Goal: Task Accomplishment & Management: Use online tool/utility

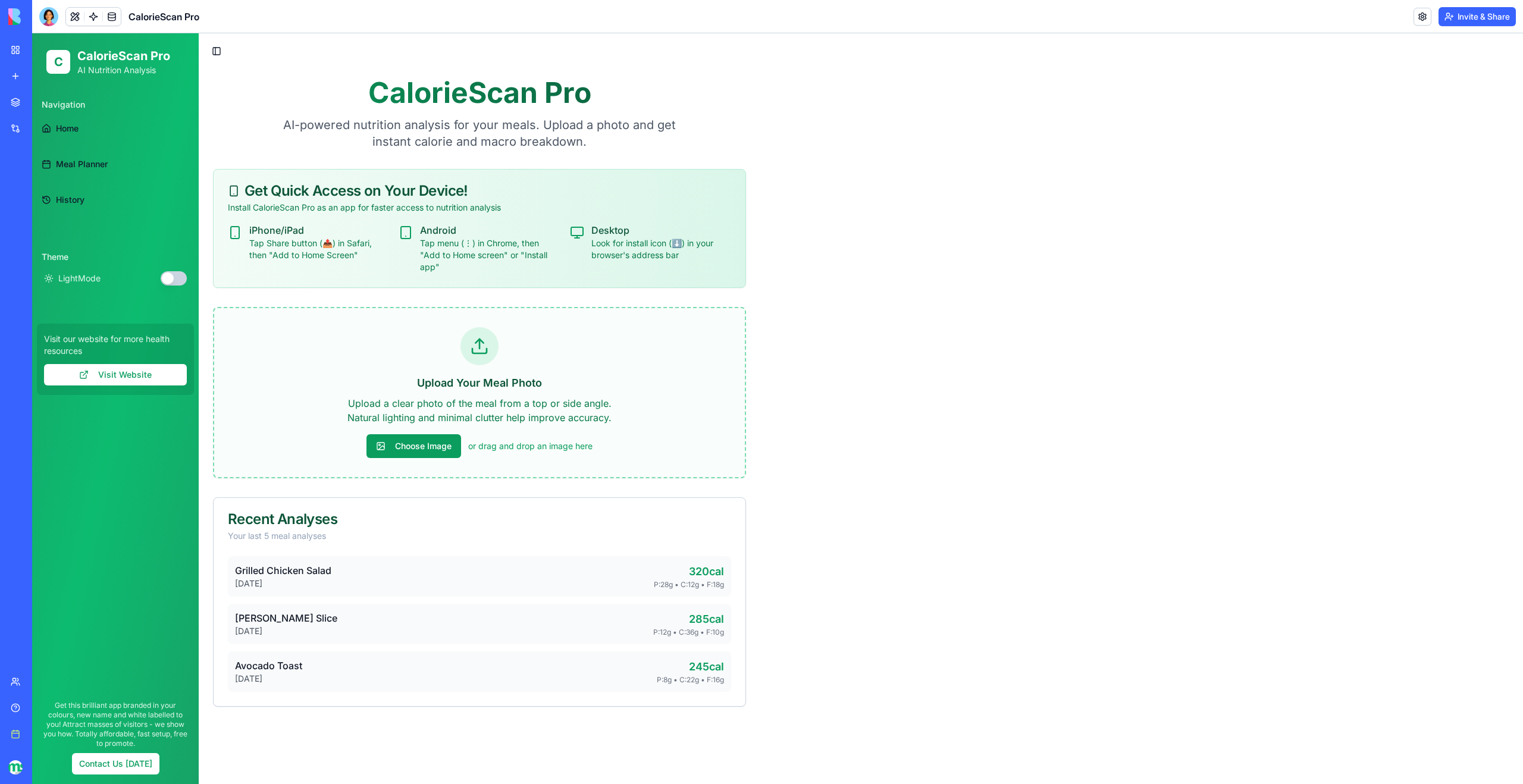
click at [66, 125] on span "Home" at bounding box center [67, 129] width 23 height 12
click at [89, 173] on link "Meal Planner" at bounding box center [115, 163] width 157 height 29
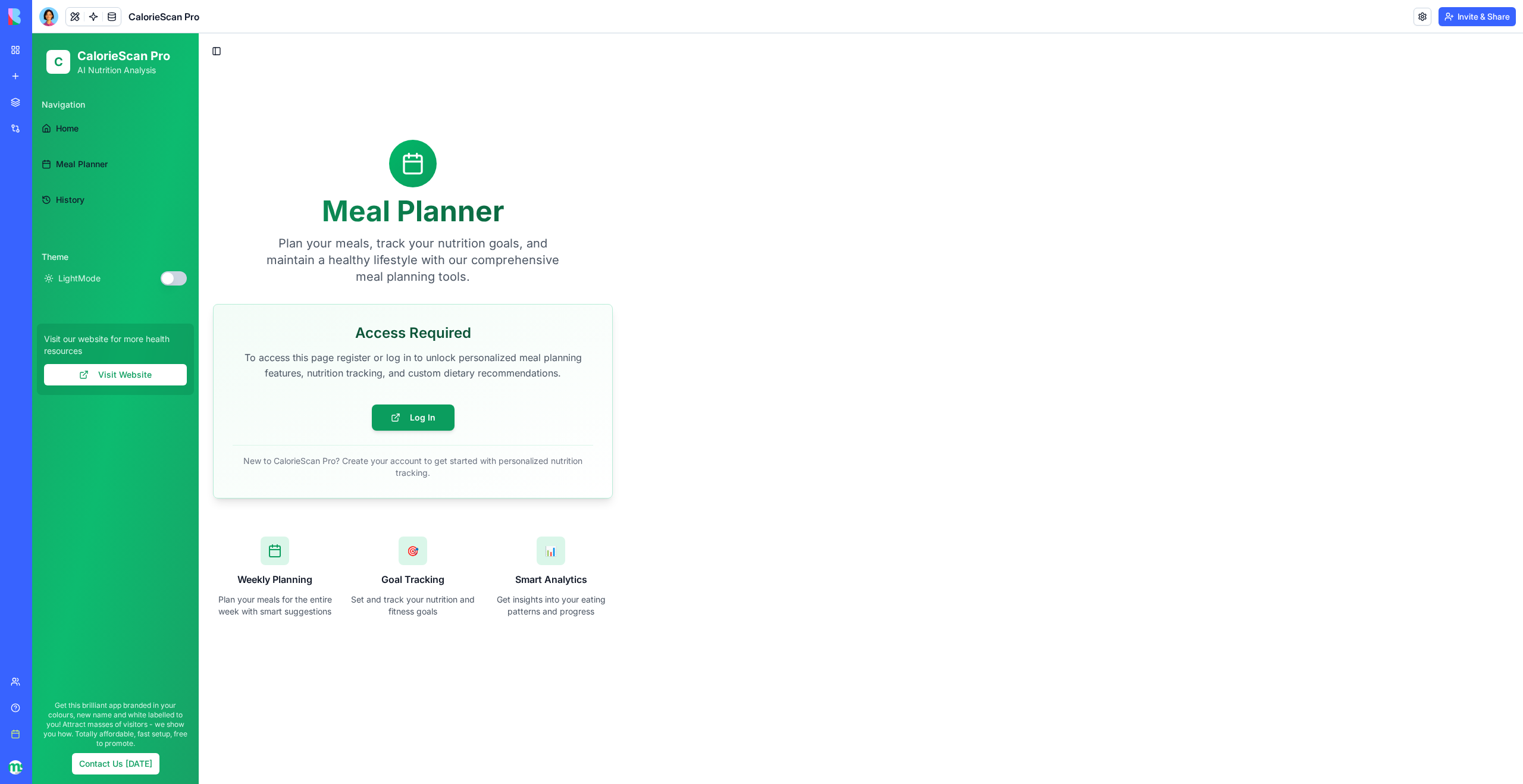
click at [76, 206] on link "History" at bounding box center [115, 200] width 157 height 29
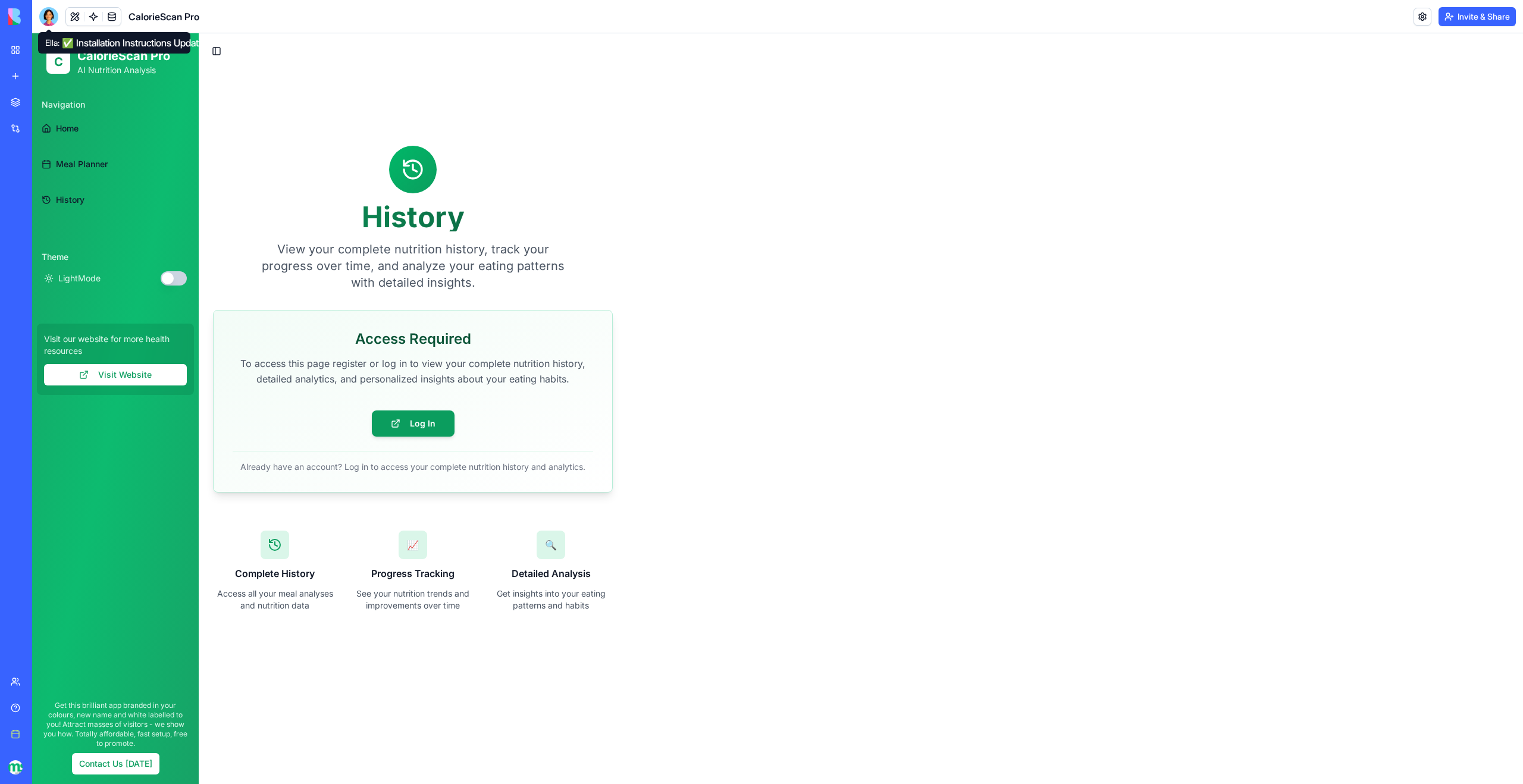
click at [51, 21] on div at bounding box center [48, 16] width 19 height 19
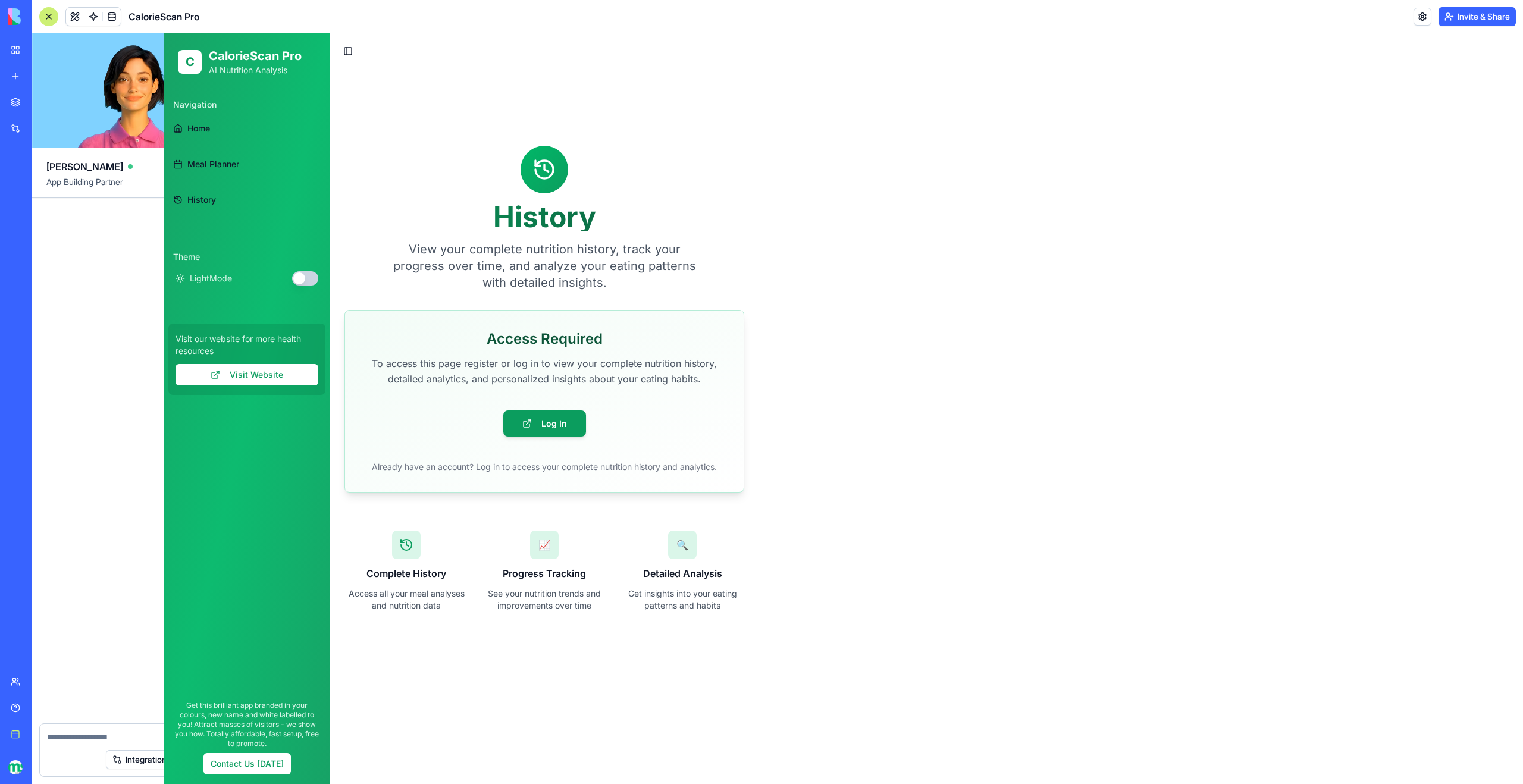
scroll to position [2144, 0]
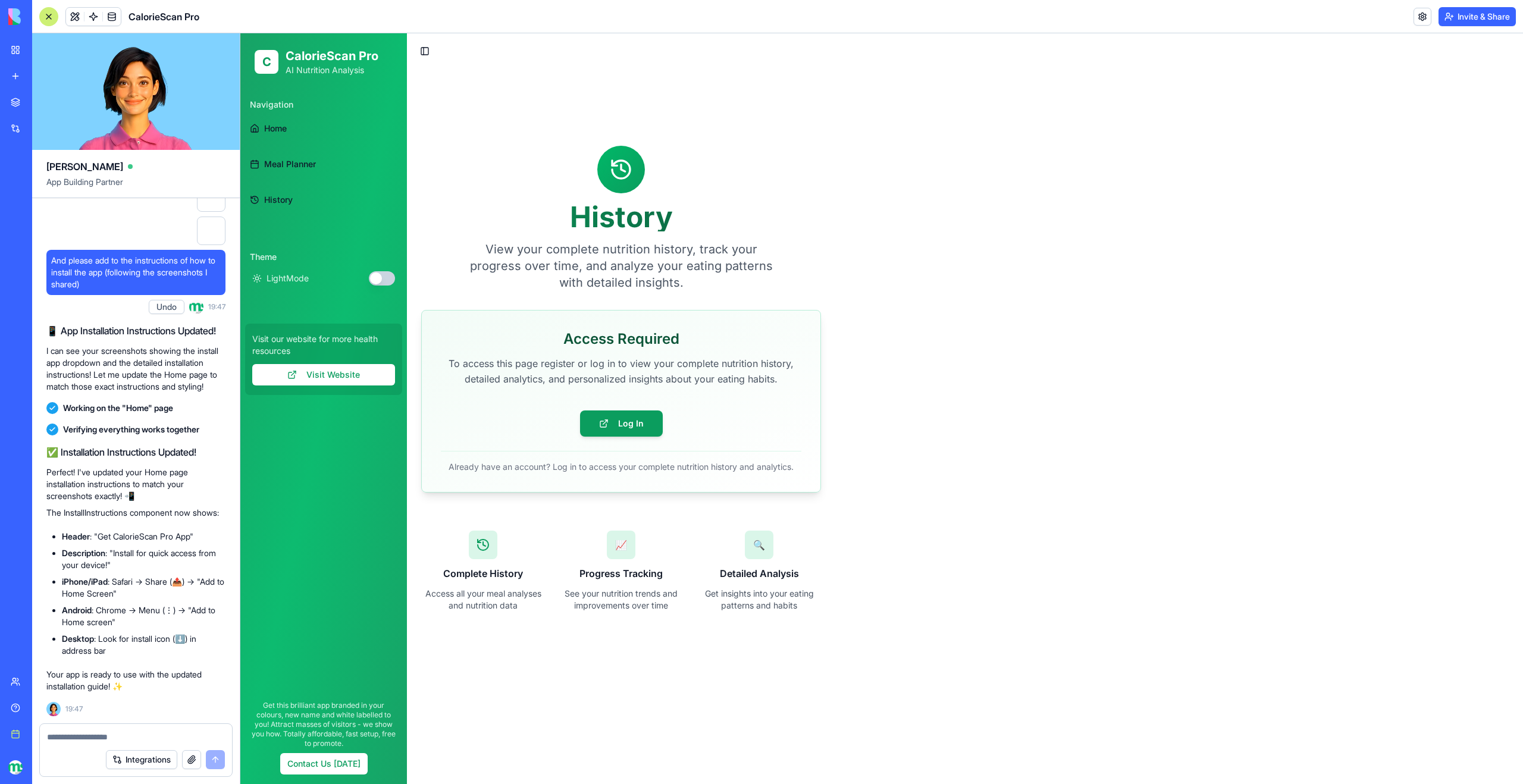
click at [161, 300] on button "Undo" at bounding box center [166, 307] width 35 height 15
click at [267, 123] on span "Home" at bounding box center [274, 129] width 23 height 12
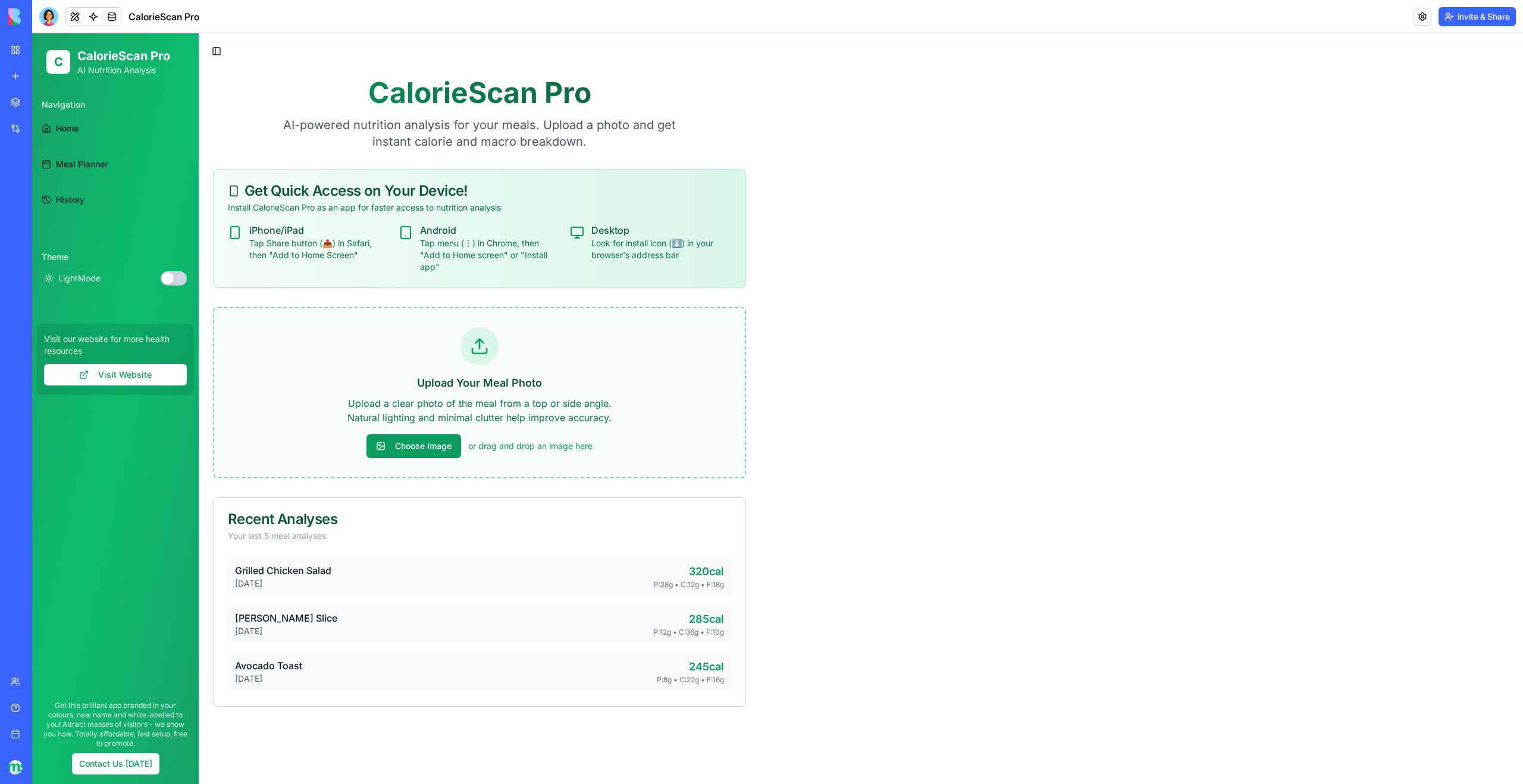
click at [60, 121] on link "Home" at bounding box center [115, 128] width 157 height 29
click at [64, 128] on span "Home" at bounding box center [67, 129] width 23 height 12
click at [52, 17] on div at bounding box center [48, 16] width 19 height 19
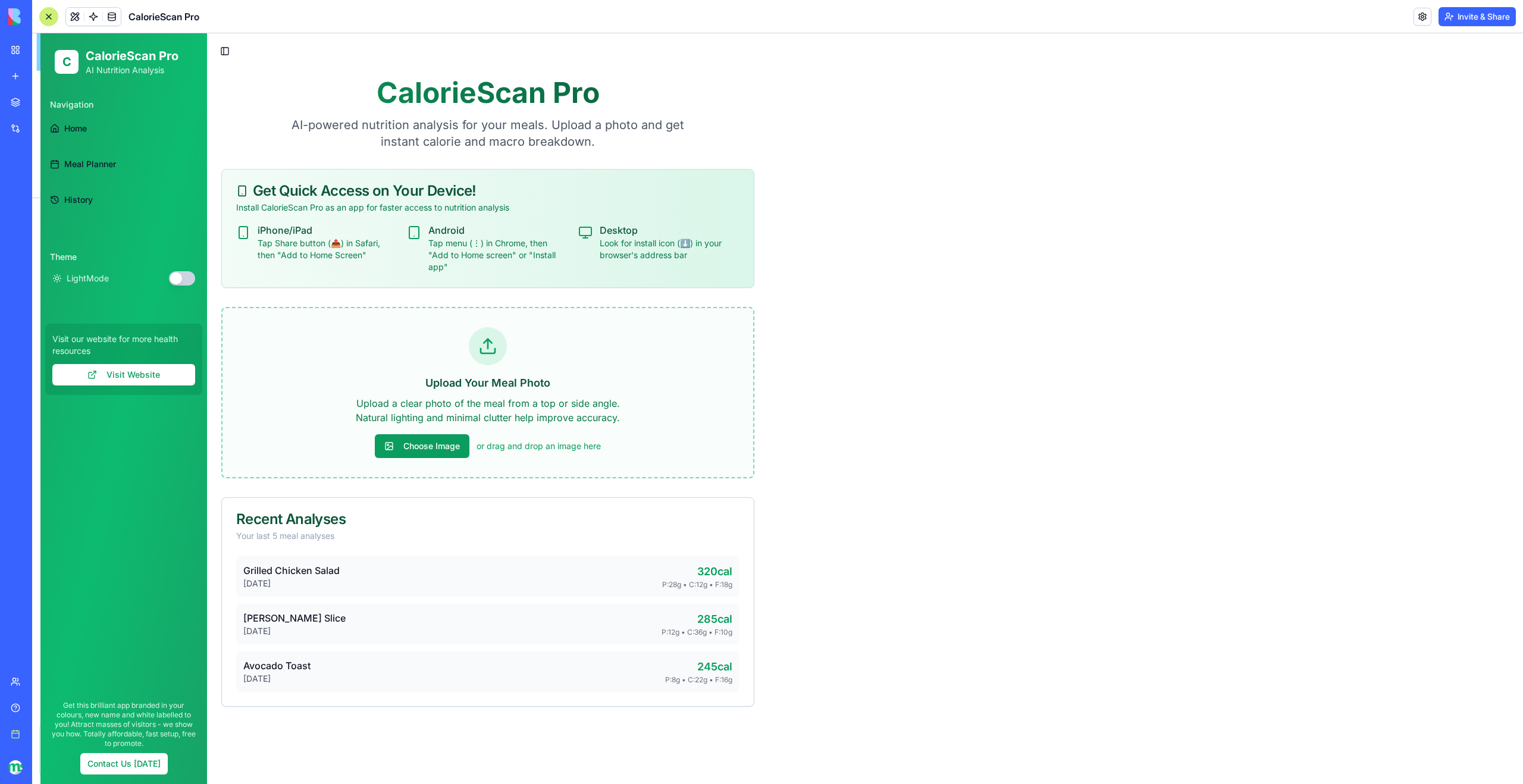
scroll to position [2144, 0]
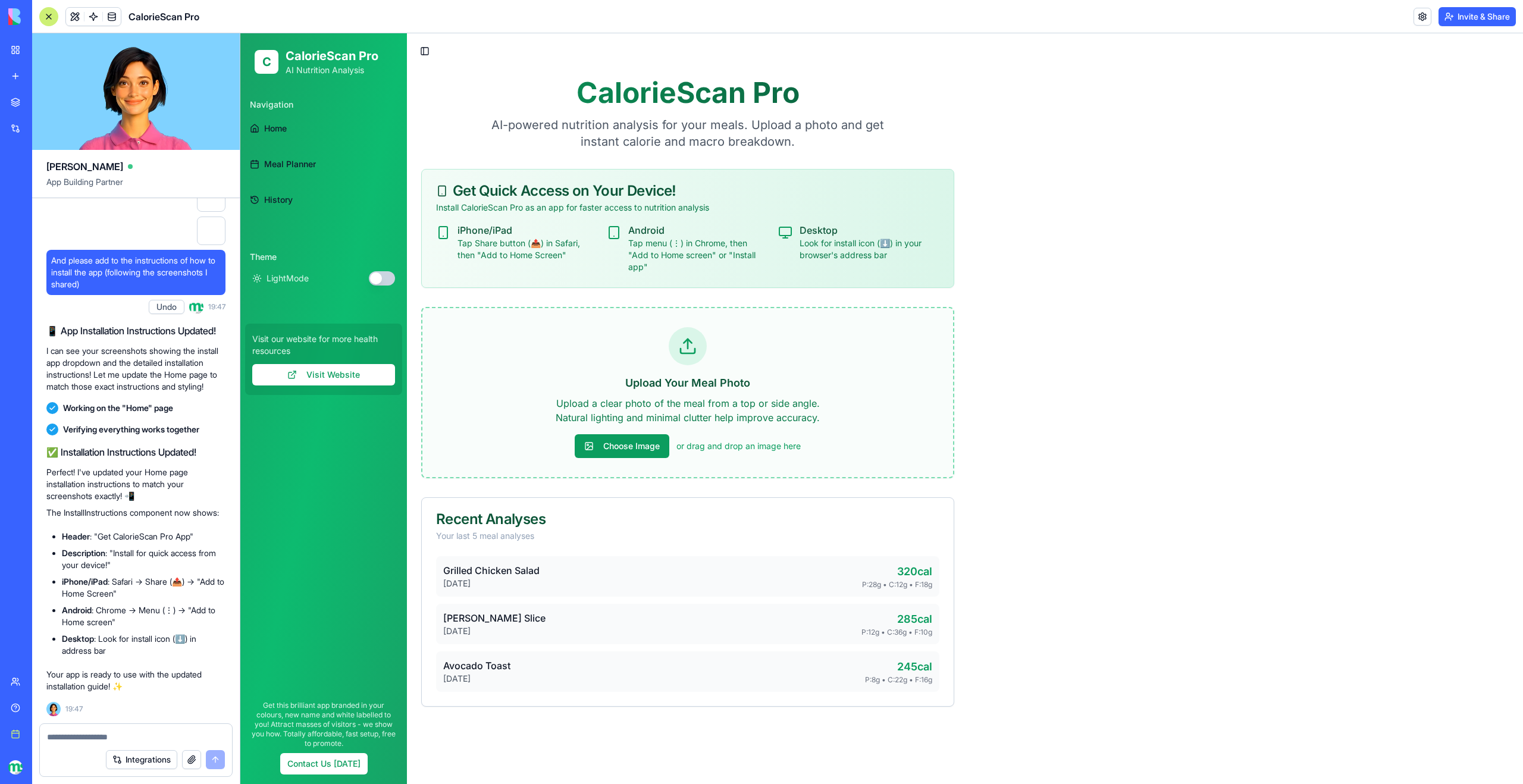
click at [124, 729] on div at bounding box center [136, 733] width 192 height 19
click at [123, 732] on textarea at bounding box center [136, 737] width 178 height 12
click at [154, 739] on textarea at bounding box center [136, 737] width 178 height 12
click at [154, 737] on textarea at bounding box center [136, 737] width 178 height 12
paste textarea
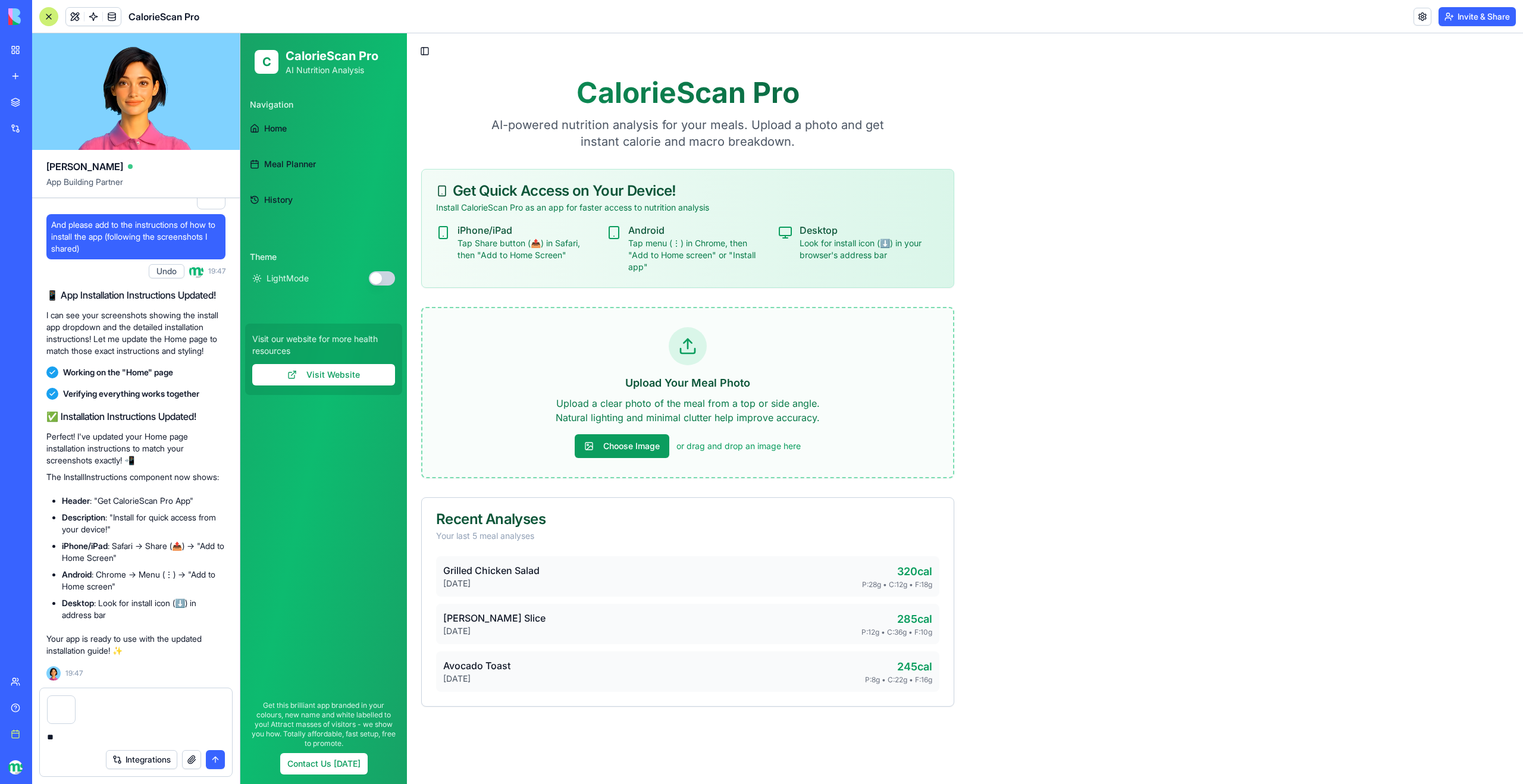
type textarea "*"
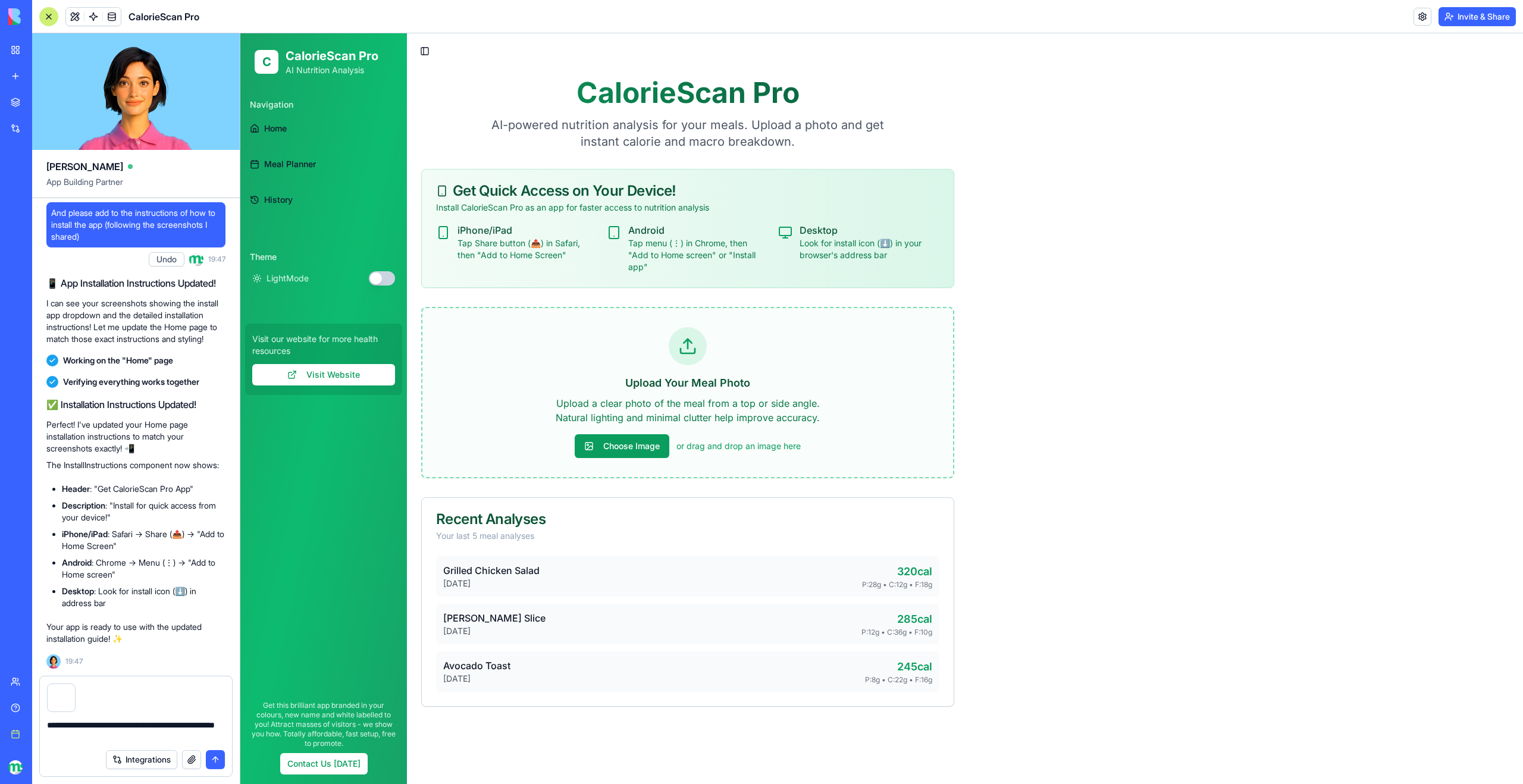
type textarea "**********"
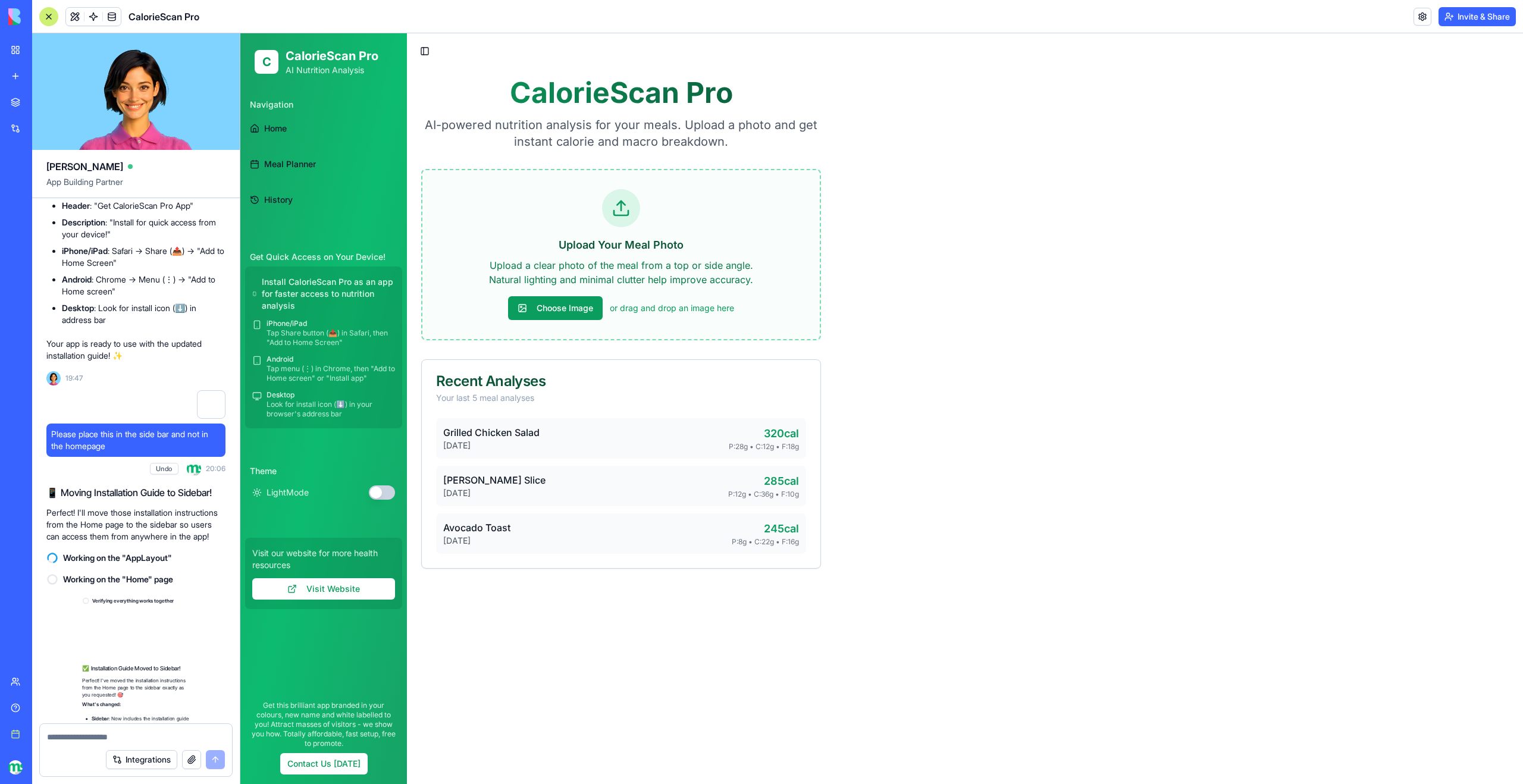
scroll to position [2648, 0]
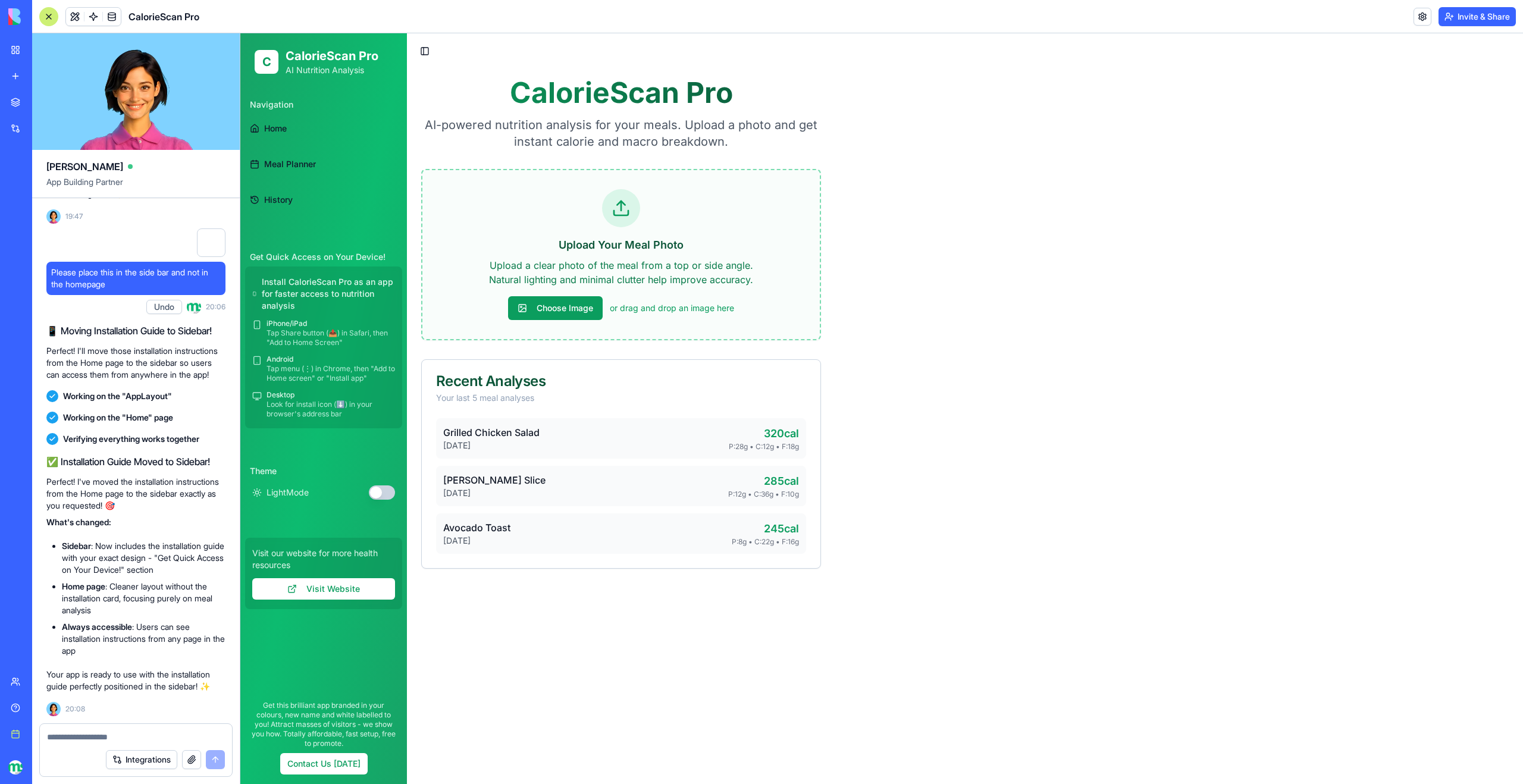
click at [326, 220] on div "Navigation Home Meal Planner History Get Quick Access on Your Device! Install C…" at bounding box center [323, 391] width 166 height 601
click at [292, 200] on link "History" at bounding box center [324, 200] width 157 height 29
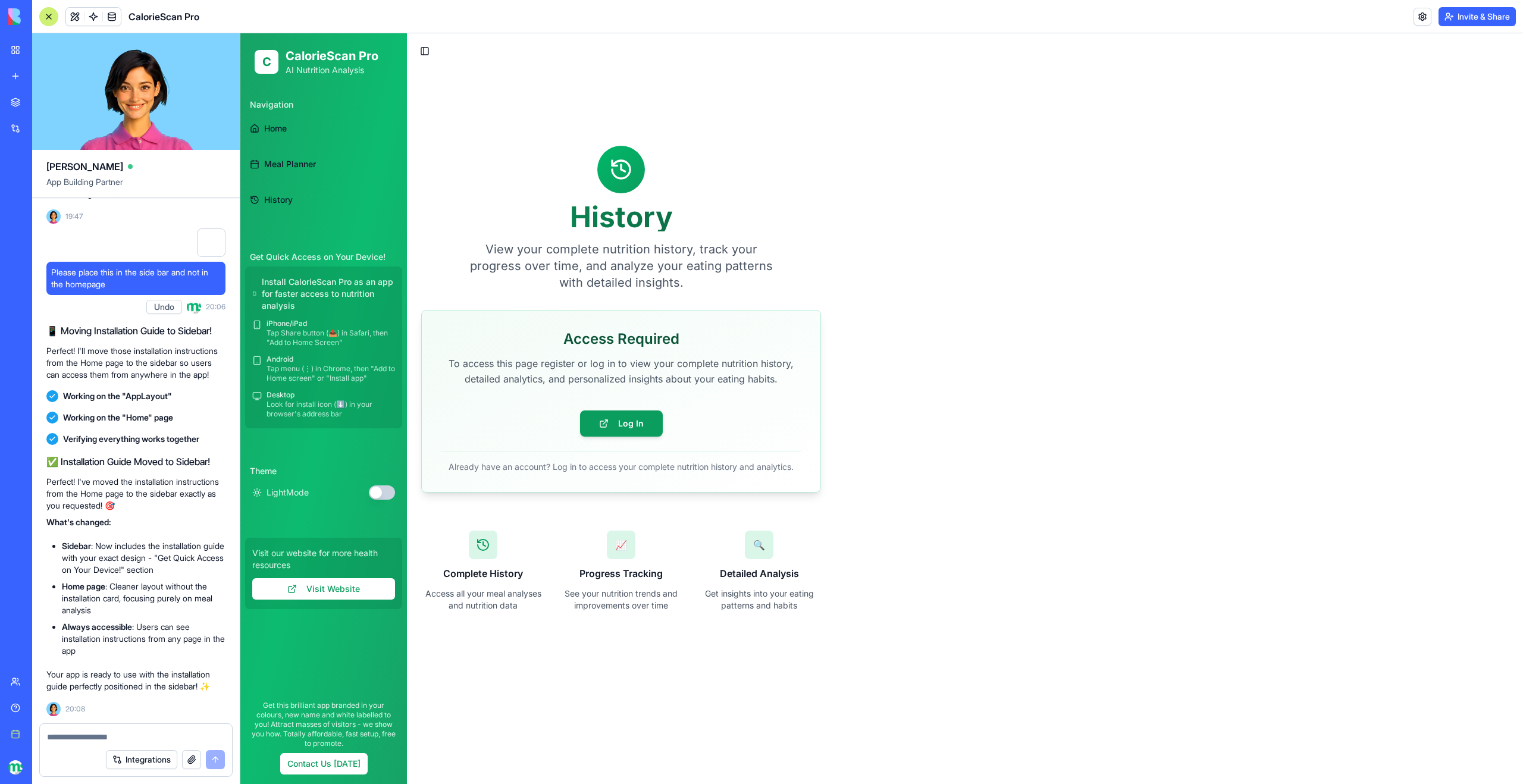
click at [298, 165] on span "Meal Planner" at bounding box center [289, 164] width 52 height 12
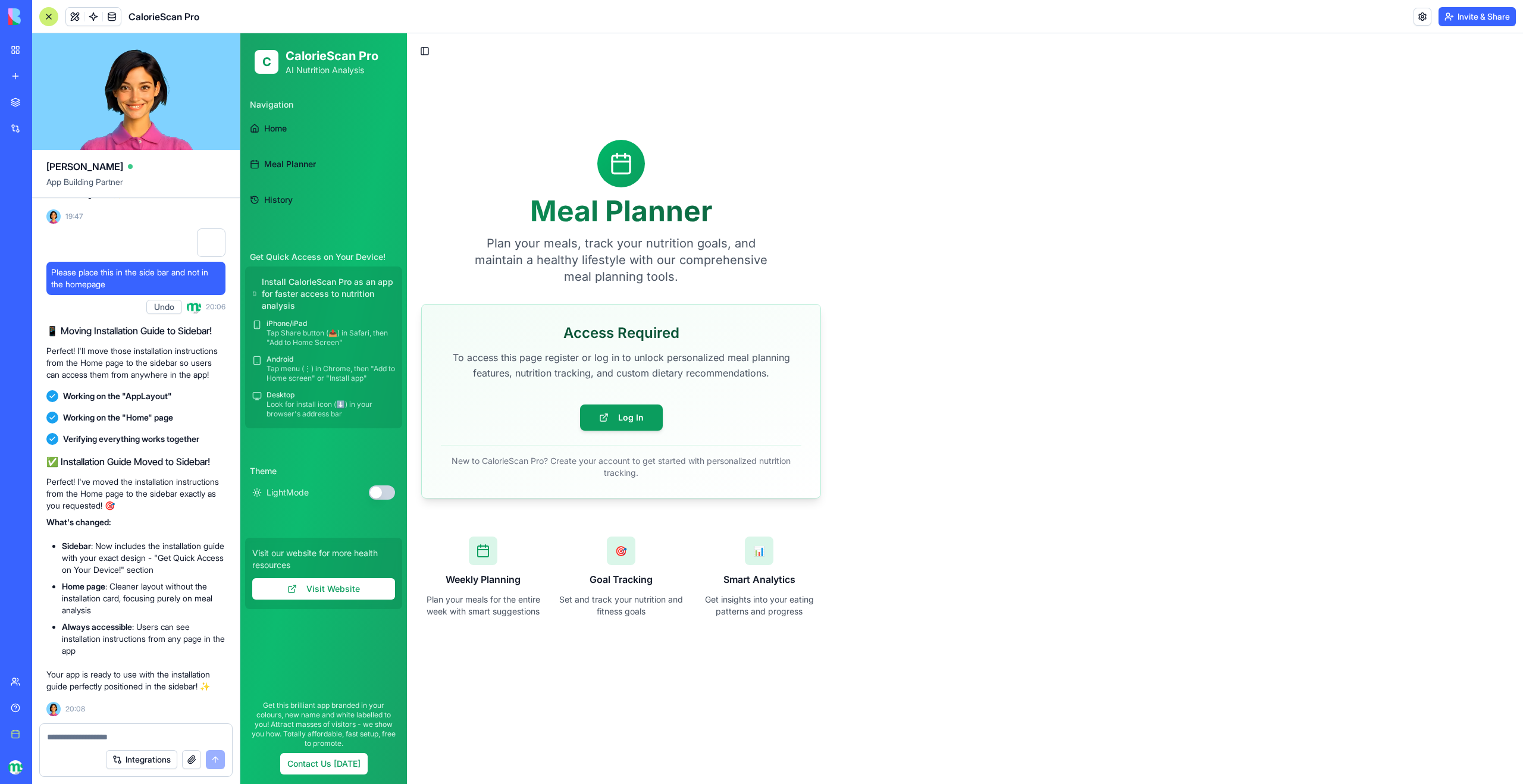
click at [285, 133] on span "Home" at bounding box center [274, 129] width 23 height 12
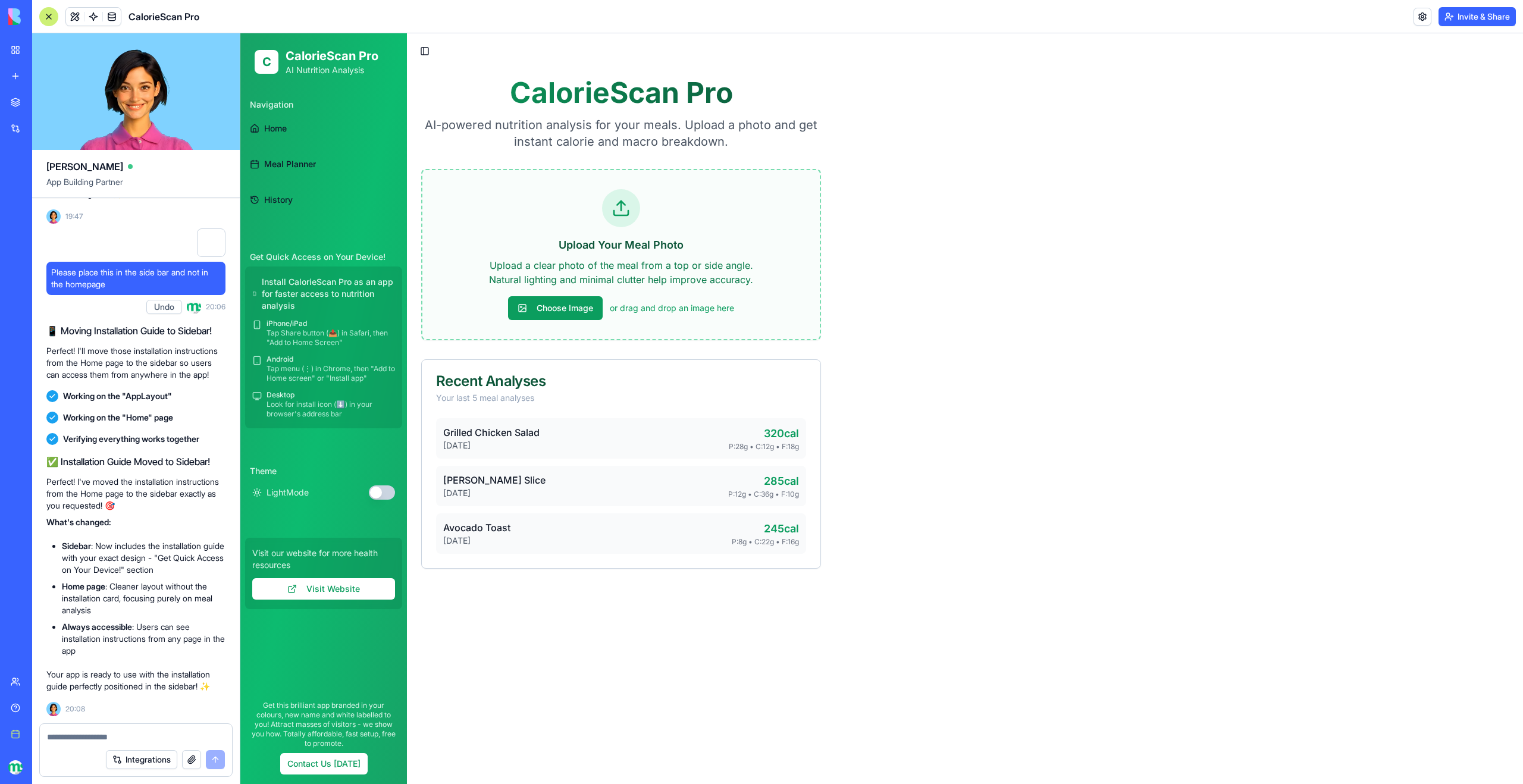
click at [115, 734] on textarea at bounding box center [136, 737] width 178 height 12
type textarea "*"
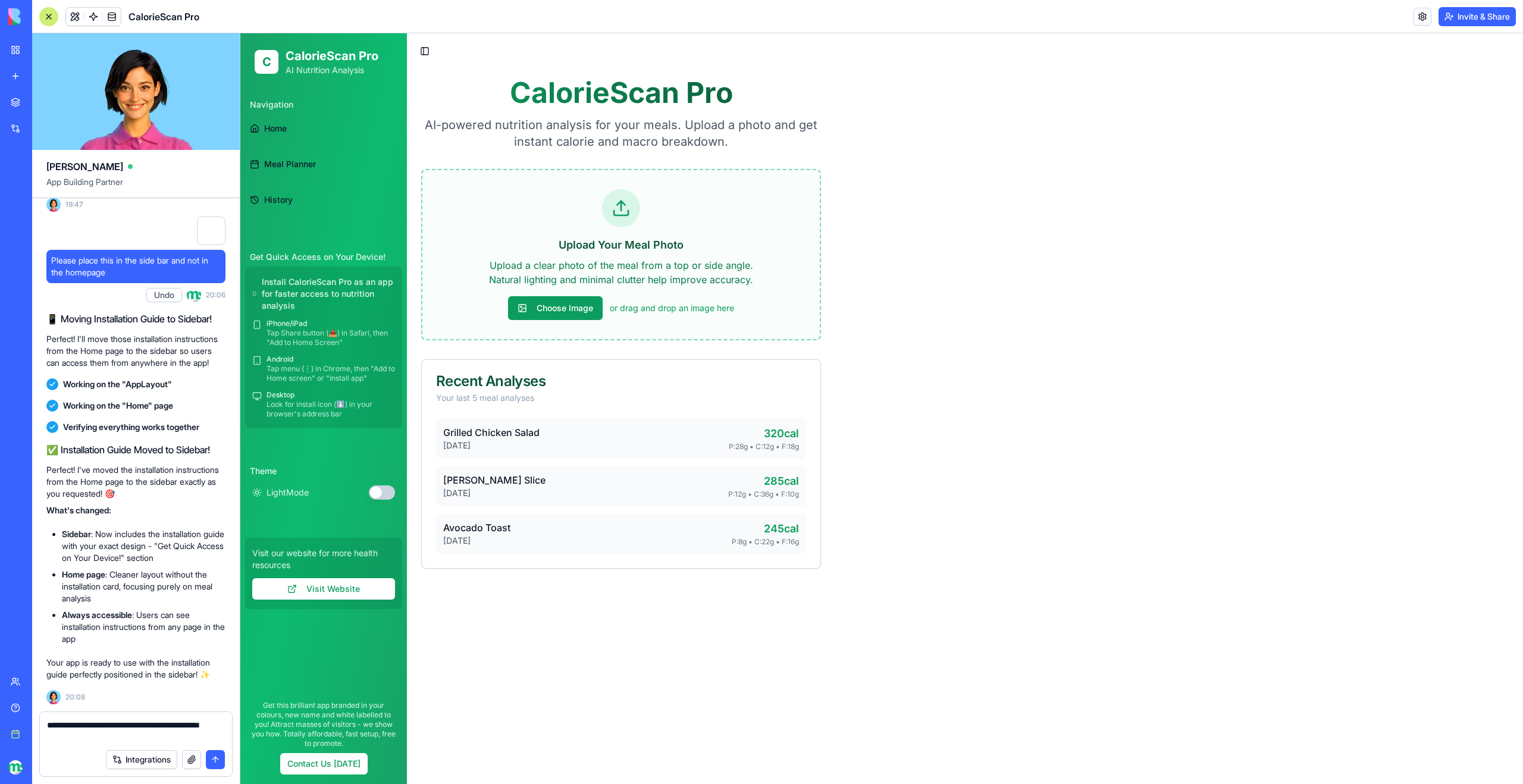
click at [285, 163] on span "Meal Planner" at bounding box center [289, 164] width 52 height 12
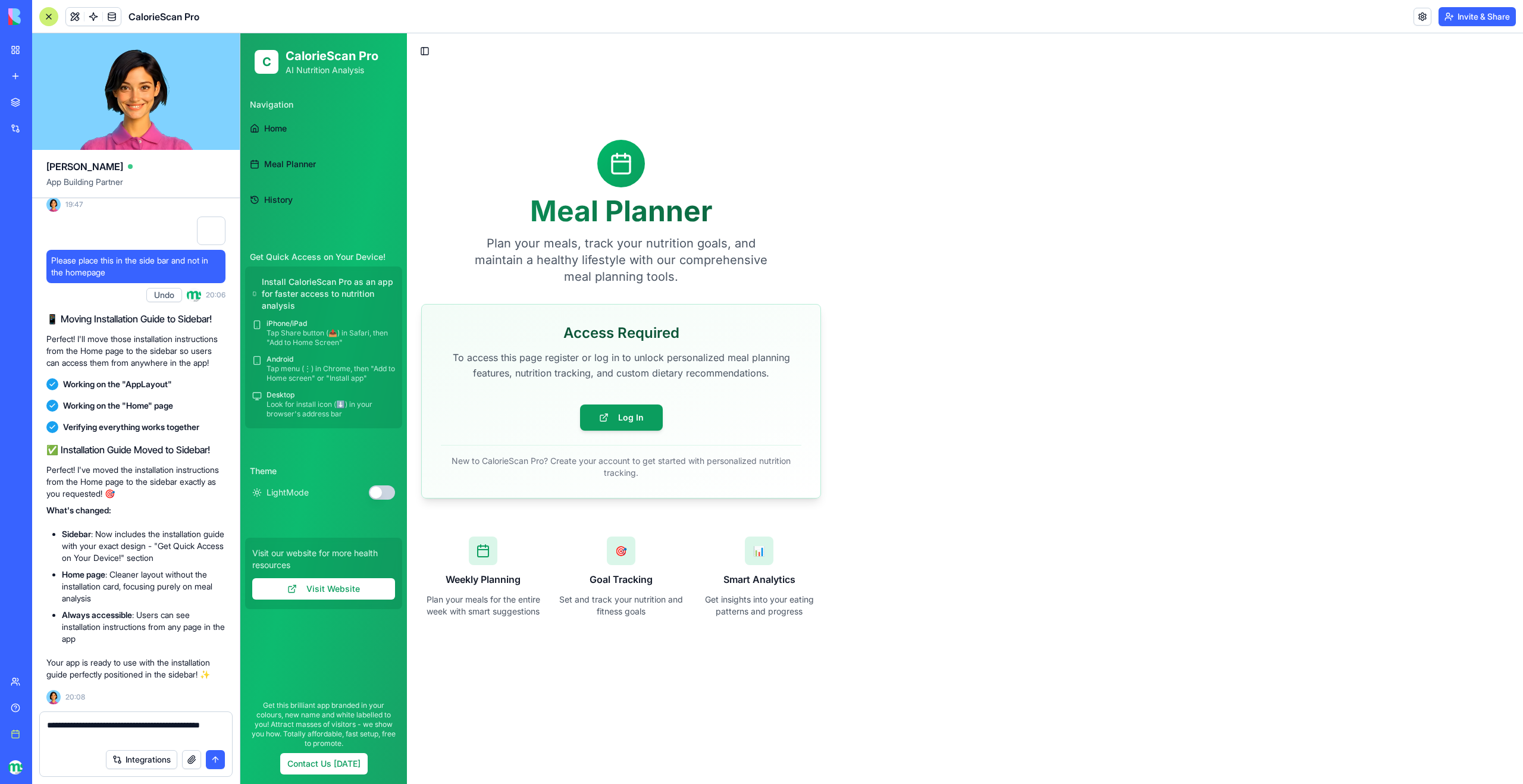
click at [66, 742] on textarea "**********" at bounding box center [136, 731] width 178 height 24
type textarea "**********"
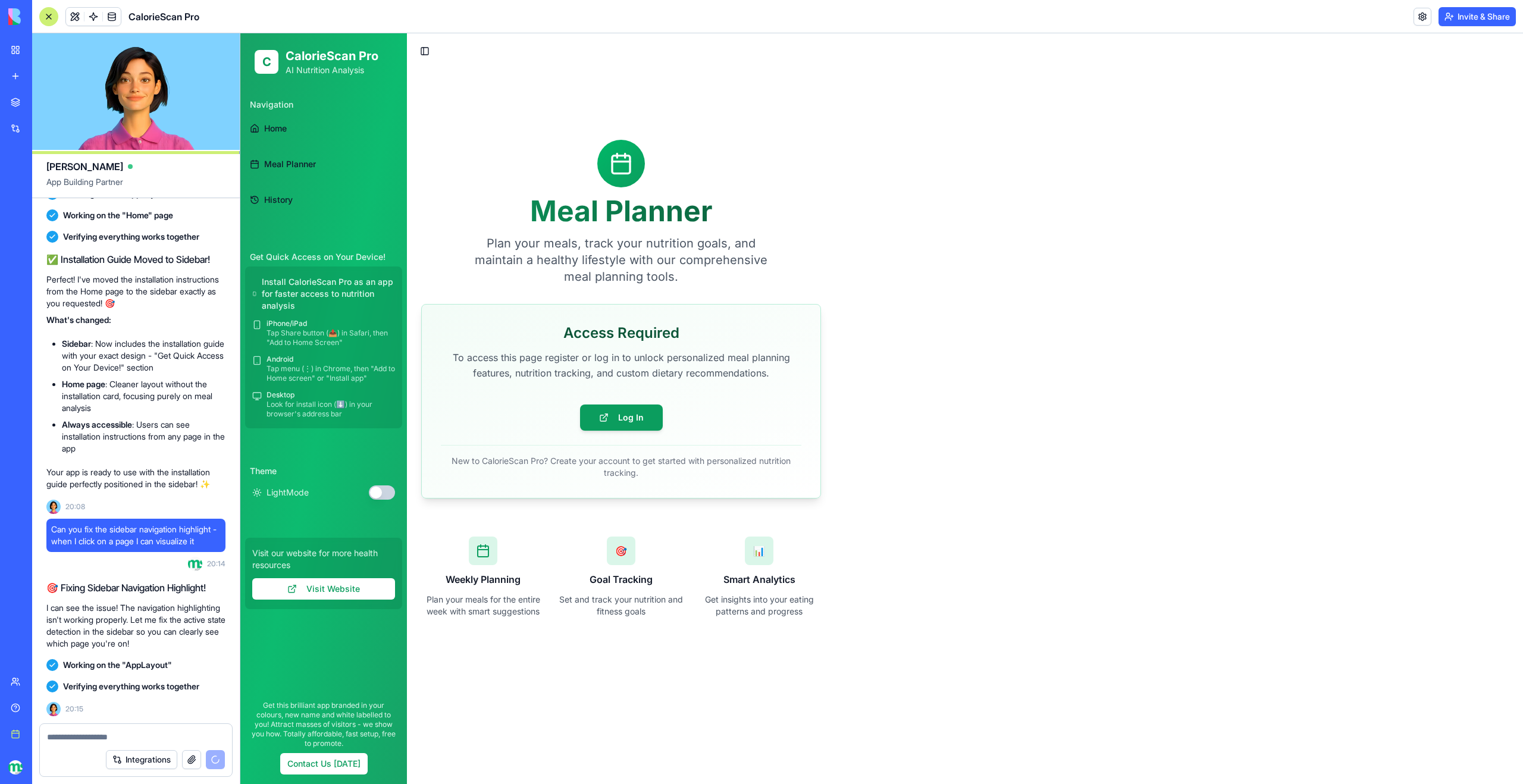
scroll to position [3086, 0]
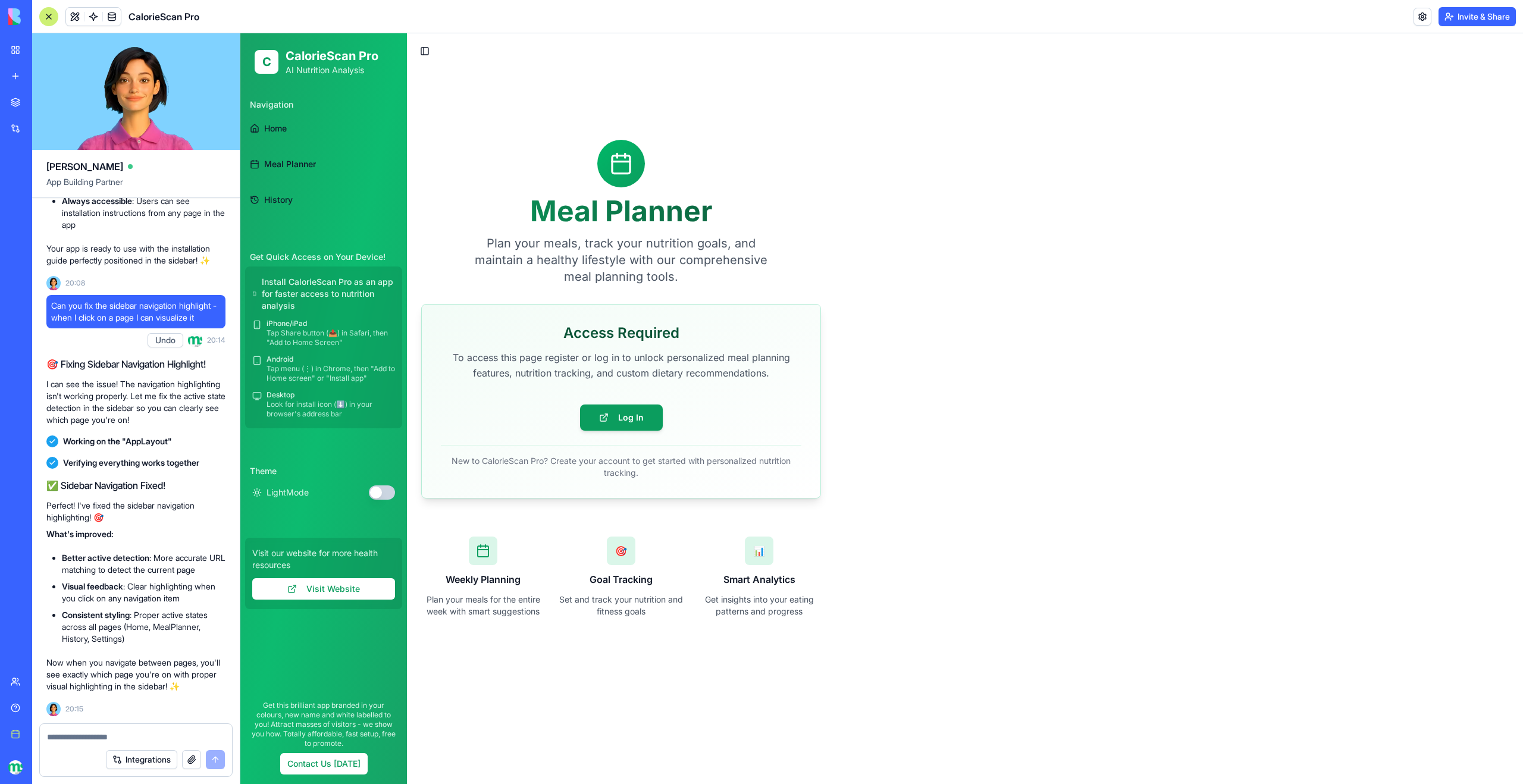
click at [286, 165] on span "Meal Planner" at bounding box center [289, 164] width 52 height 12
click at [280, 129] on span "Home" at bounding box center [274, 129] width 23 height 12
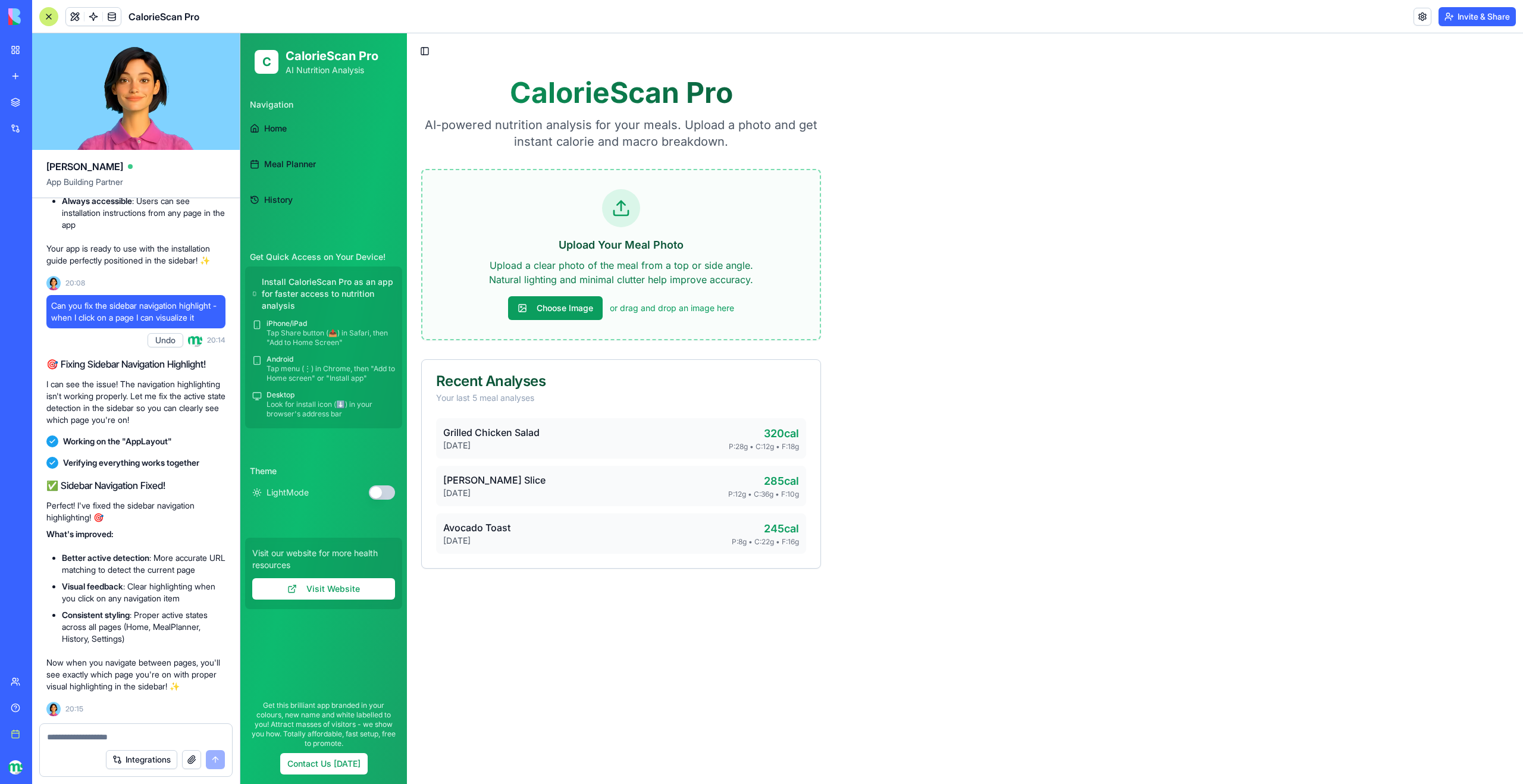
click at [286, 183] on ul "Home Meal Planner History" at bounding box center [324, 164] width 157 height 100
click at [276, 131] on span "Home" at bounding box center [274, 129] width 23 height 12
click at [275, 123] on span "Home" at bounding box center [274, 129] width 23 height 12
click at [277, 130] on span "Home" at bounding box center [274, 129] width 23 height 12
click at [285, 170] on link "Meal Planner" at bounding box center [324, 163] width 157 height 29
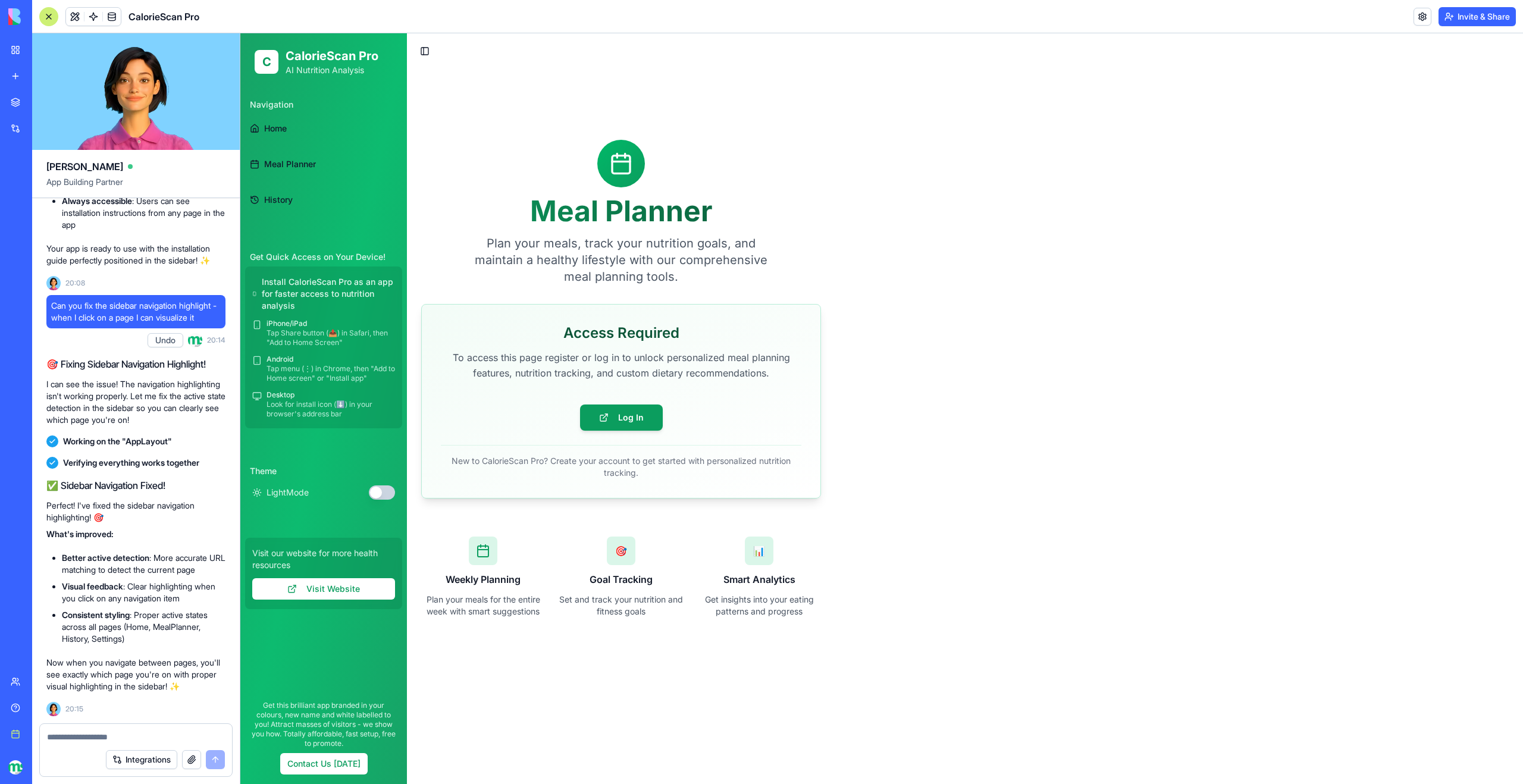
click at [279, 201] on span "History" at bounding box center [277, 200] width 29 height 12
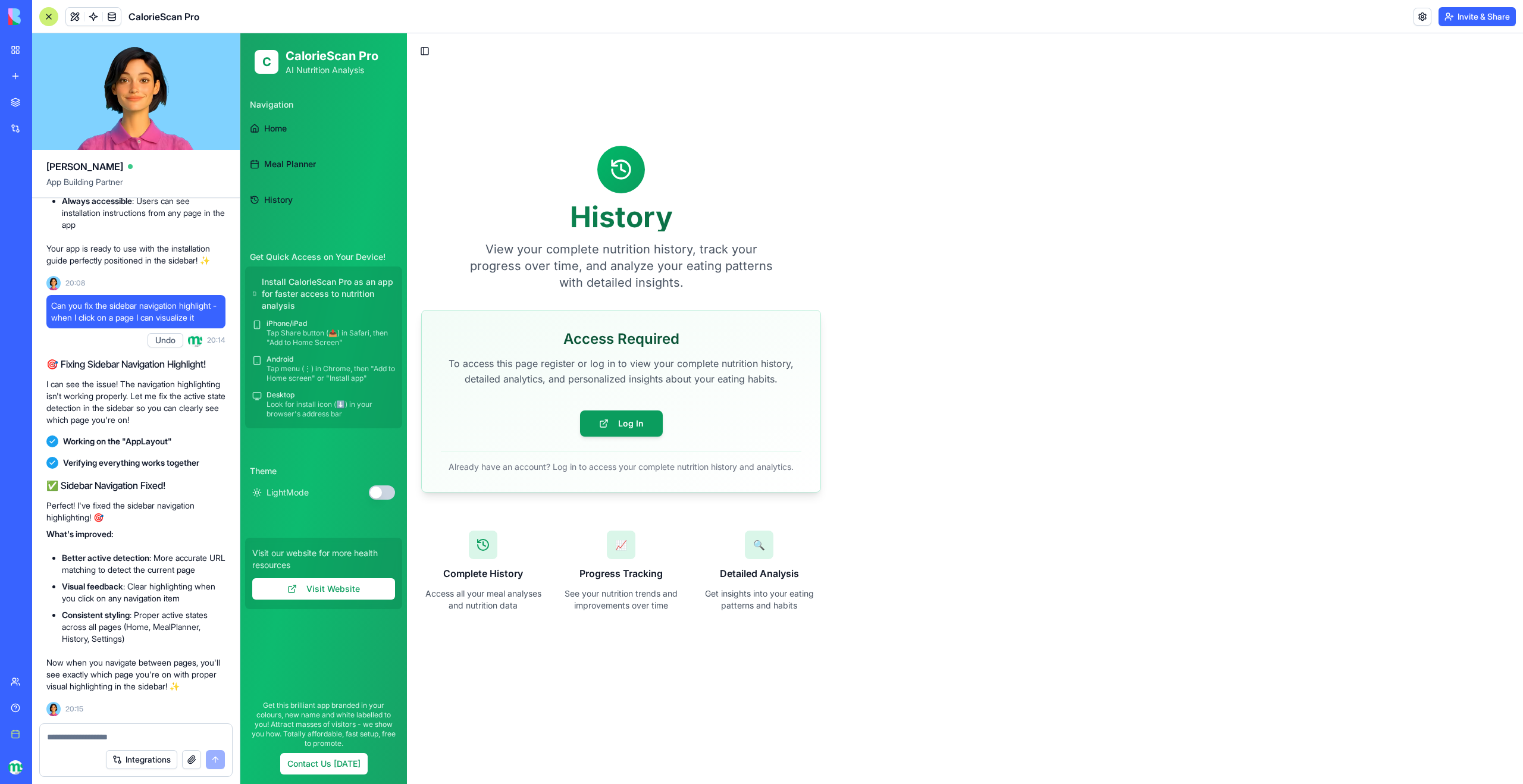
click at [275, 121] on link "Home" at bounding box center [324, 128] width 157 height 29
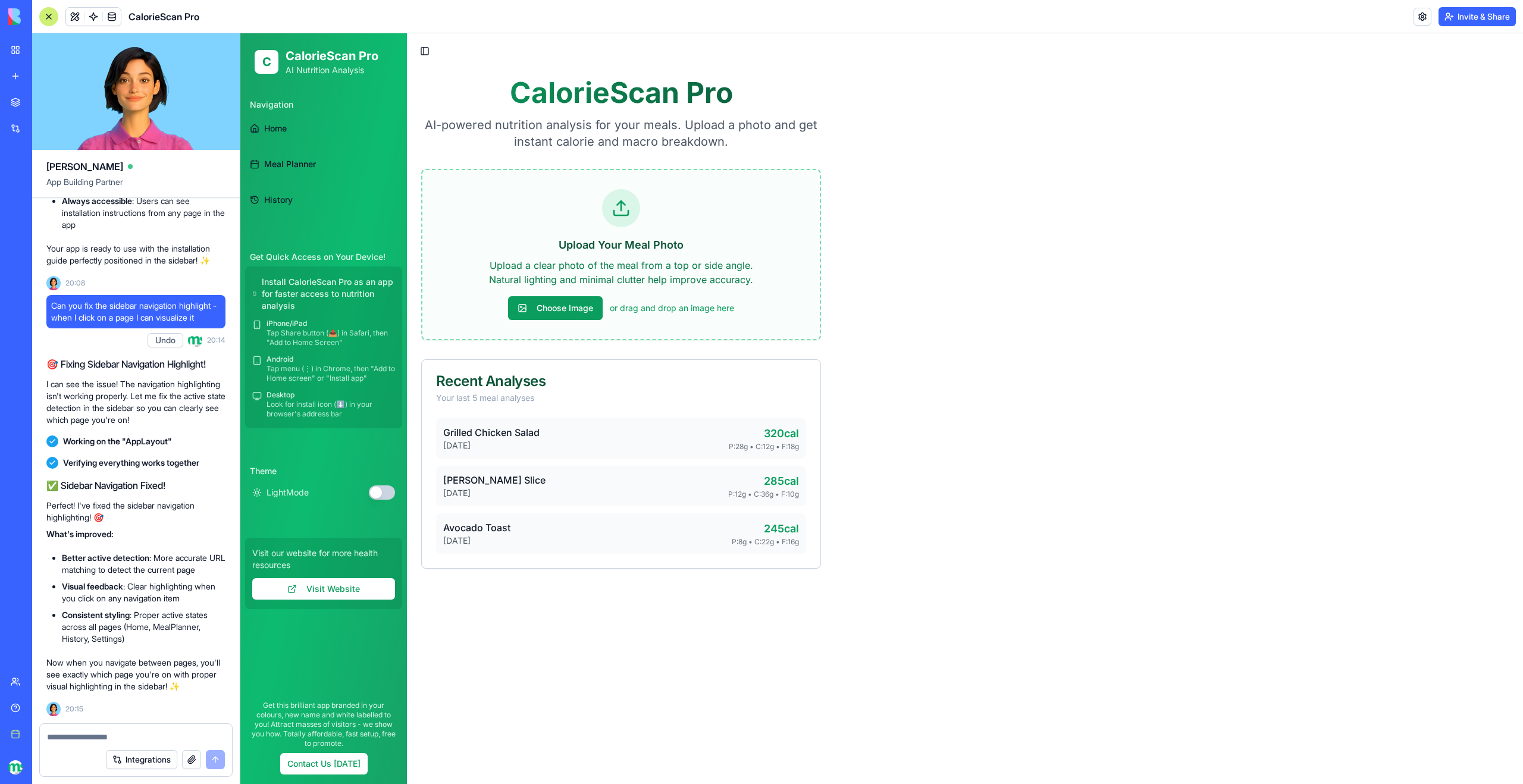
click at [49, 18] on div at bounding box center [48, 16] width 19 height 19
